Goal: Information Seeking & Learning: Learn about a topic

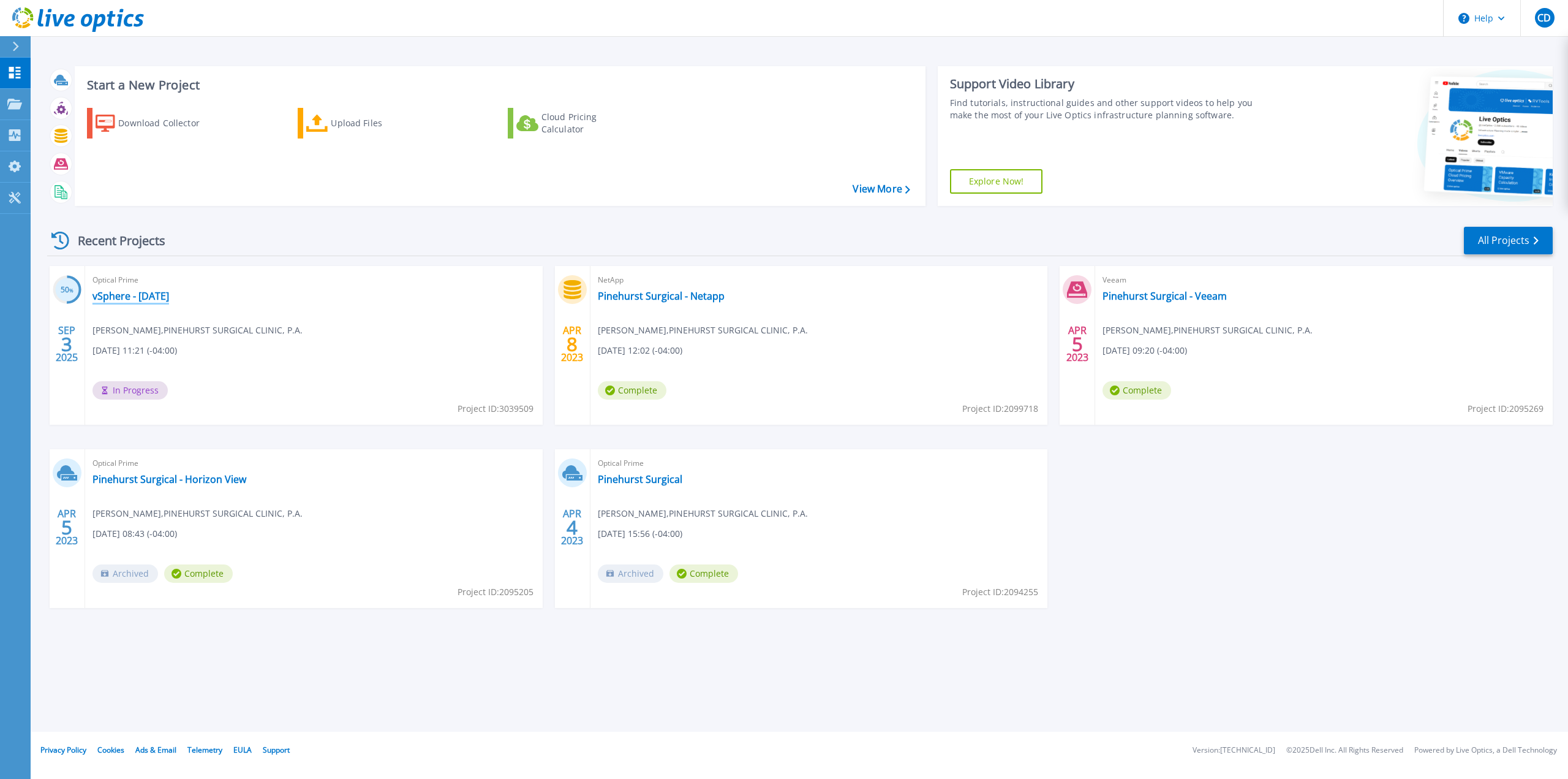
click at [169, 295] on link "vSphere - [DATE]" at bounding box center [130, 295] width 76 height 13
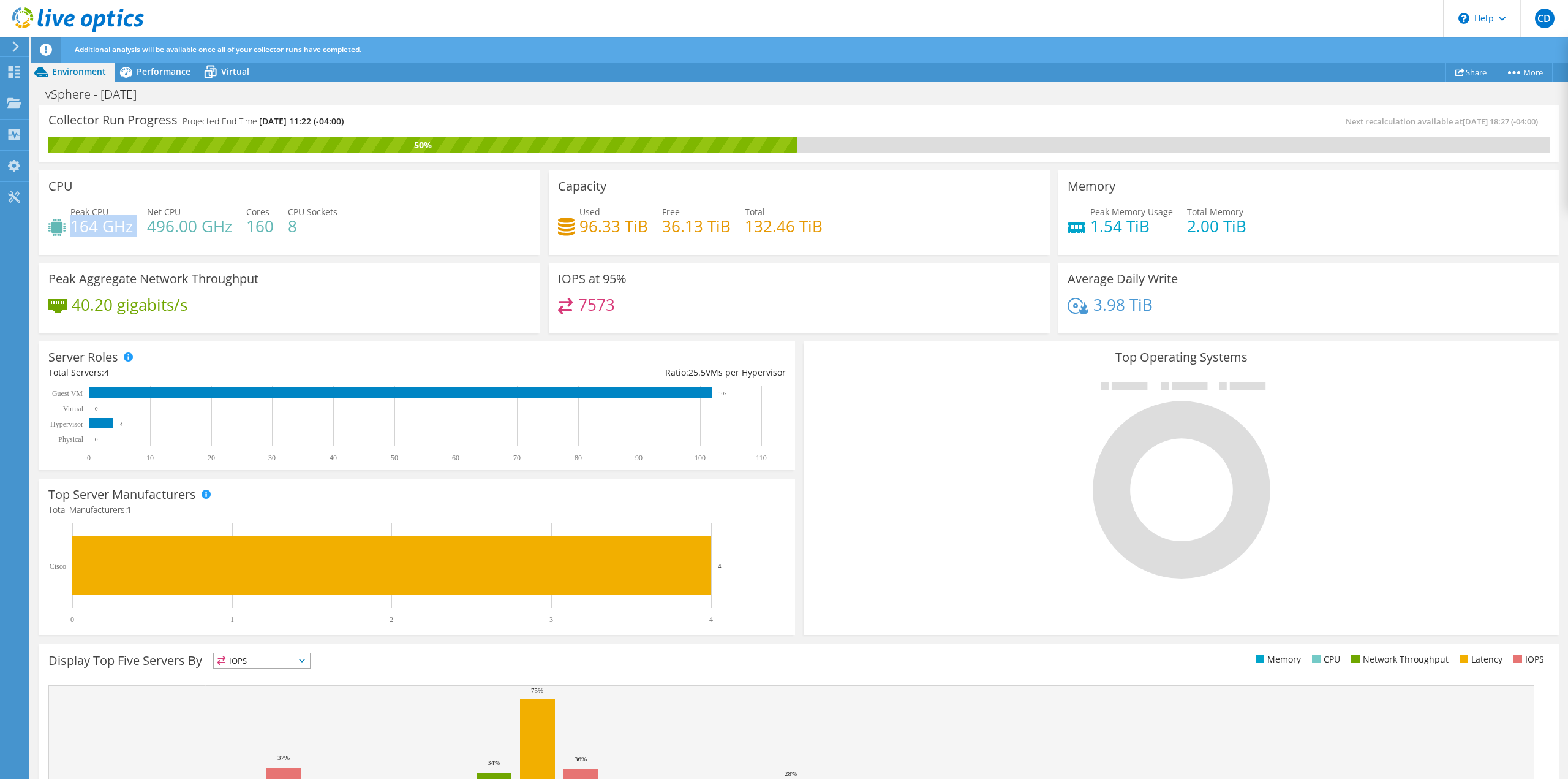
drag, startPoint x: 71, startPoint y: 224, endPoint x: 140, endPoint y: 227, distance: 69.1
click at [139, 226] on div "Peak CPU 164 GHz Net CPU 496.00 GHz Cores 160 CPU Sockets 8" at bounding box center [289, 225] width 482 height 39
click at [227, 65] on div "Virtual" at bounding box center [229, 71] width 59 height 19
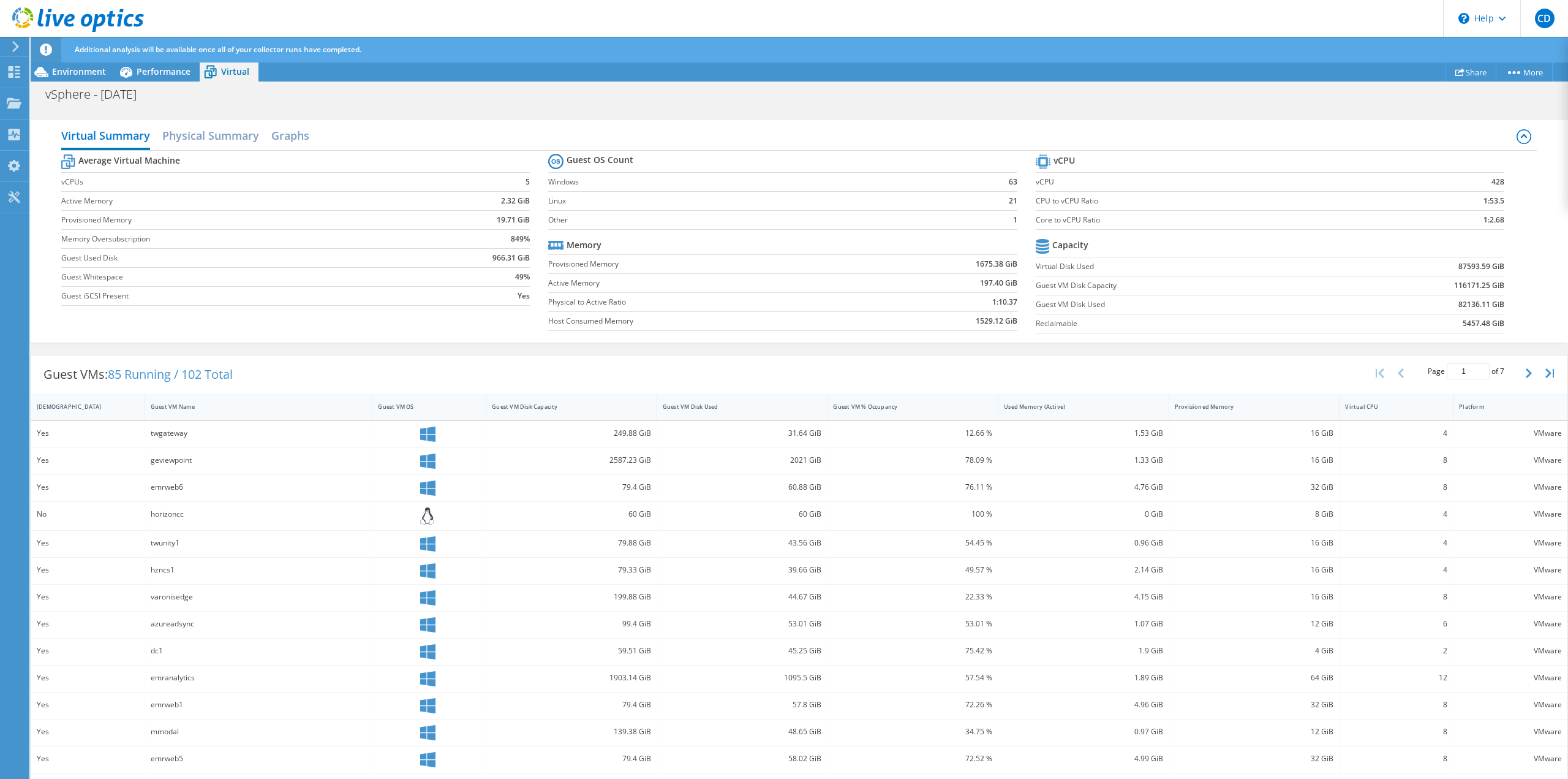
scroll to position [113, 0]
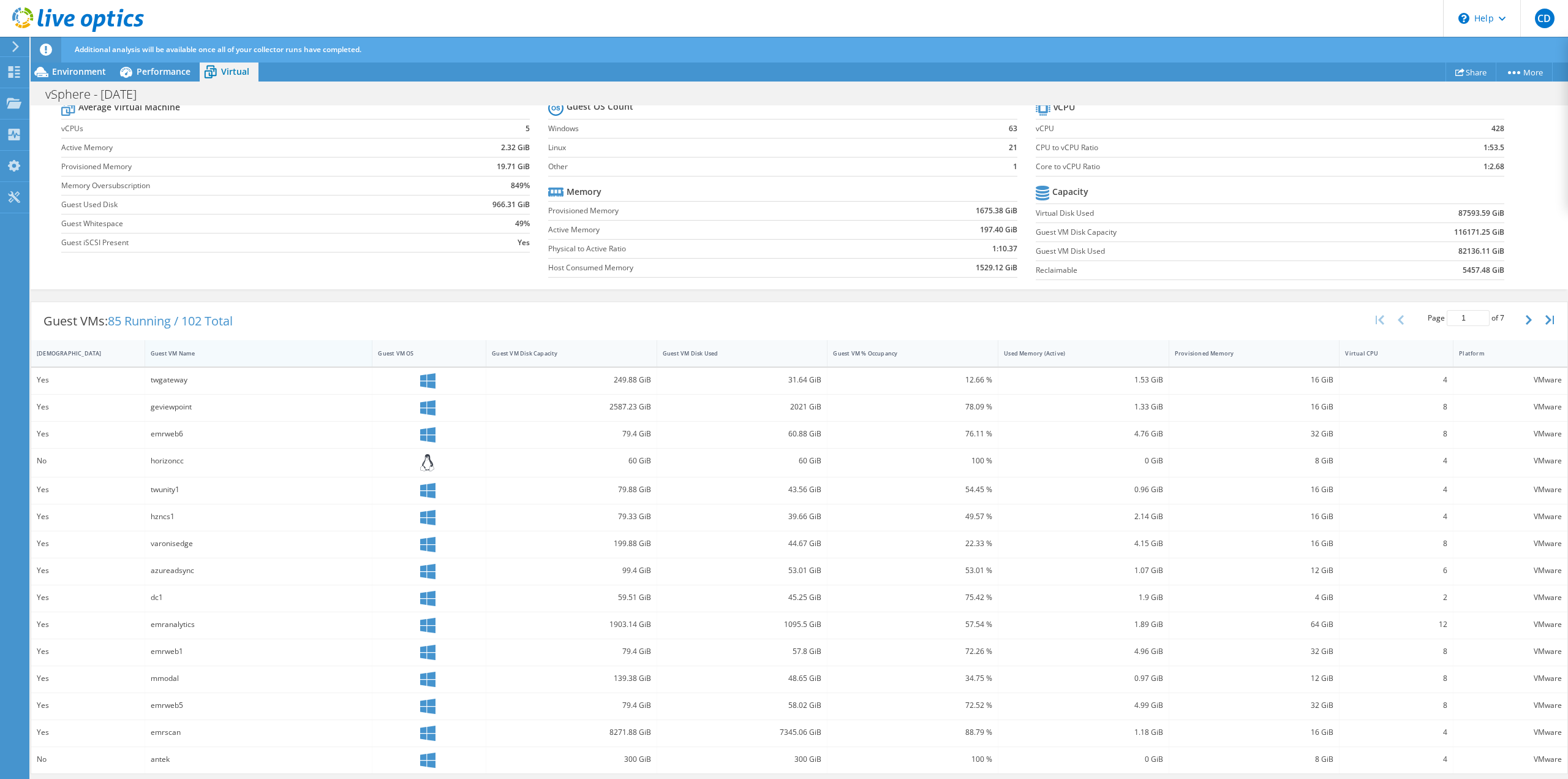
click at [169, 353] on div "Guest VM Name" at bounding box center [252, 353] width 201 height 8
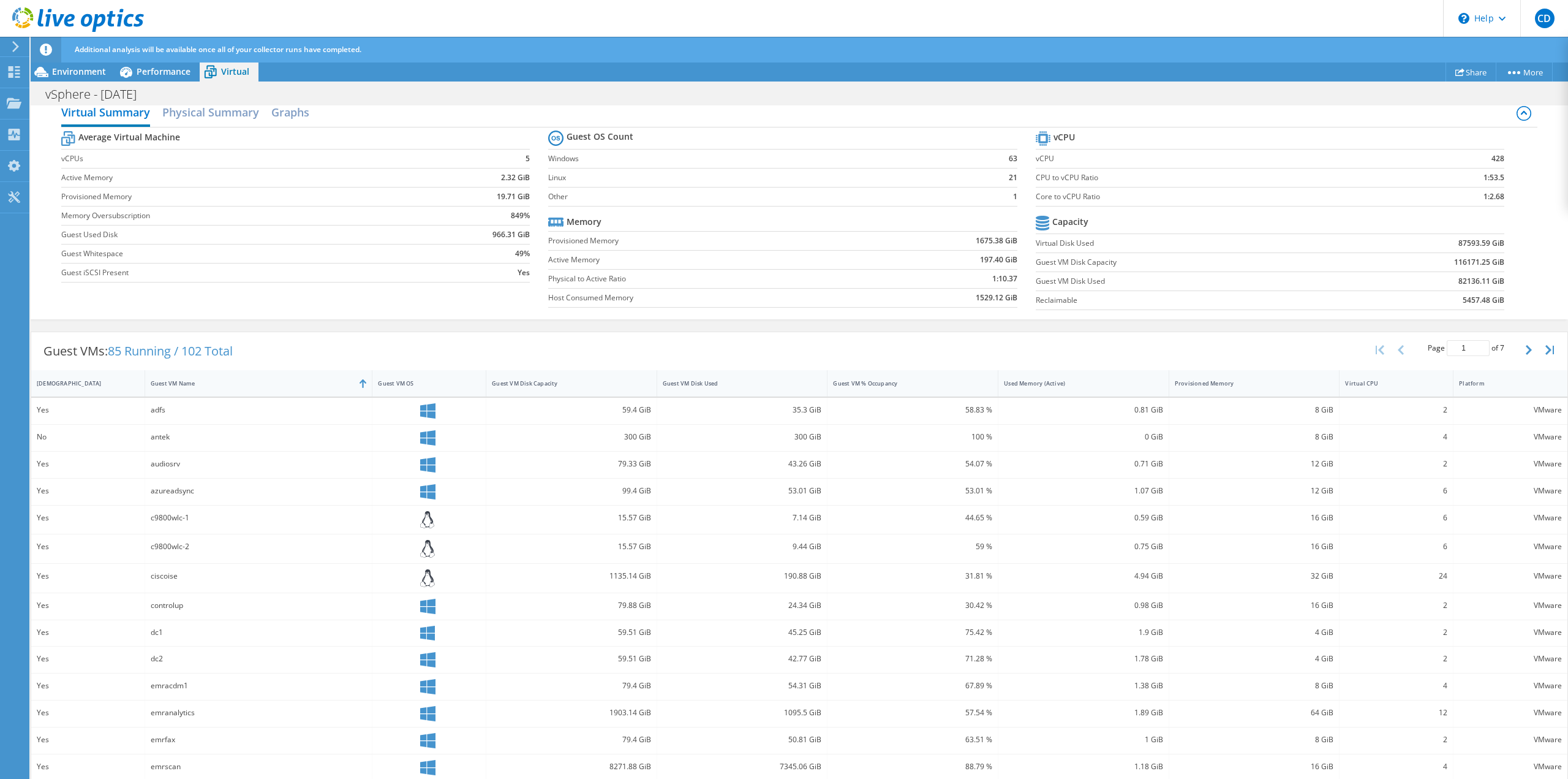
scroll to position [118, 0]
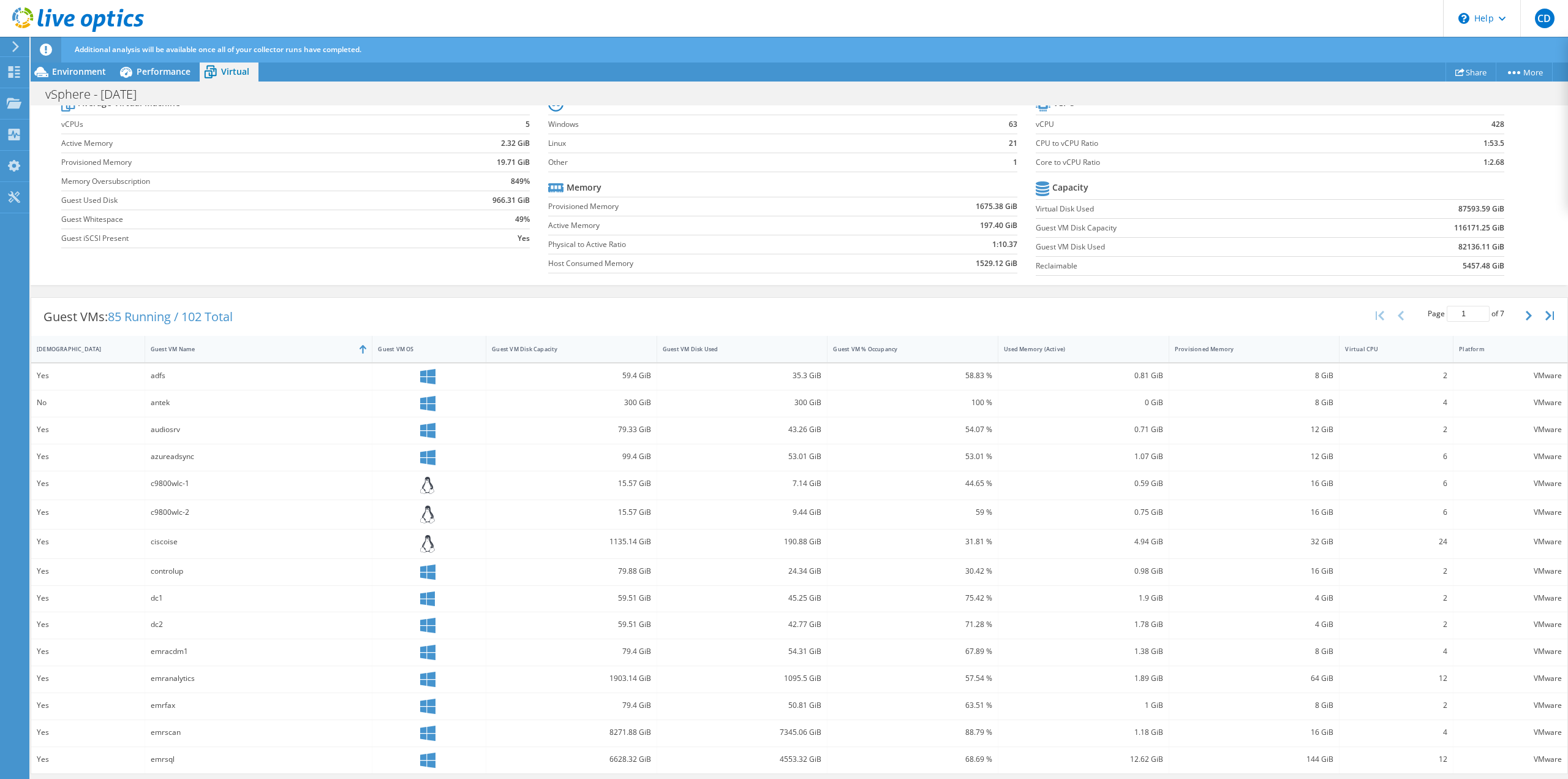
click at [374, 384] on div at bounding box center [430, 376] width 114 height 26
click at [364, 376] on div "adfs" at bounding box center [259, 375] width 216 height 13
click at [146, 375] on div "adfs" at bounding box center [259, 376] width 228 height 26
